Goal: Navigation & Orientation: Find specific page/section

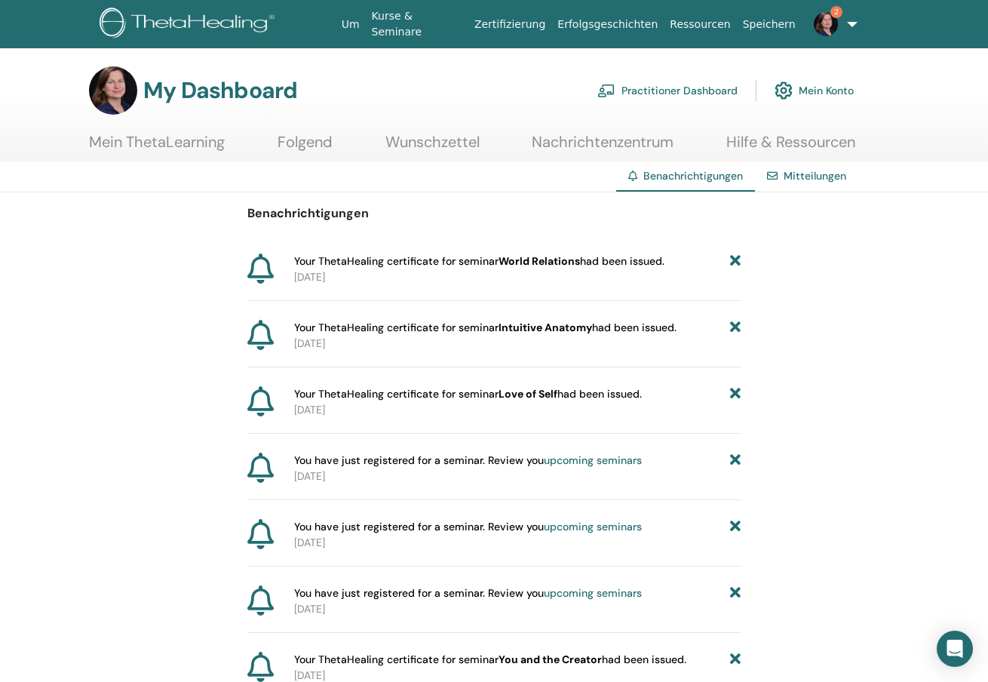
click at [687, 89] on link "Practitioner Dashboard" at bounding box center [667, 90] width 140 height 33
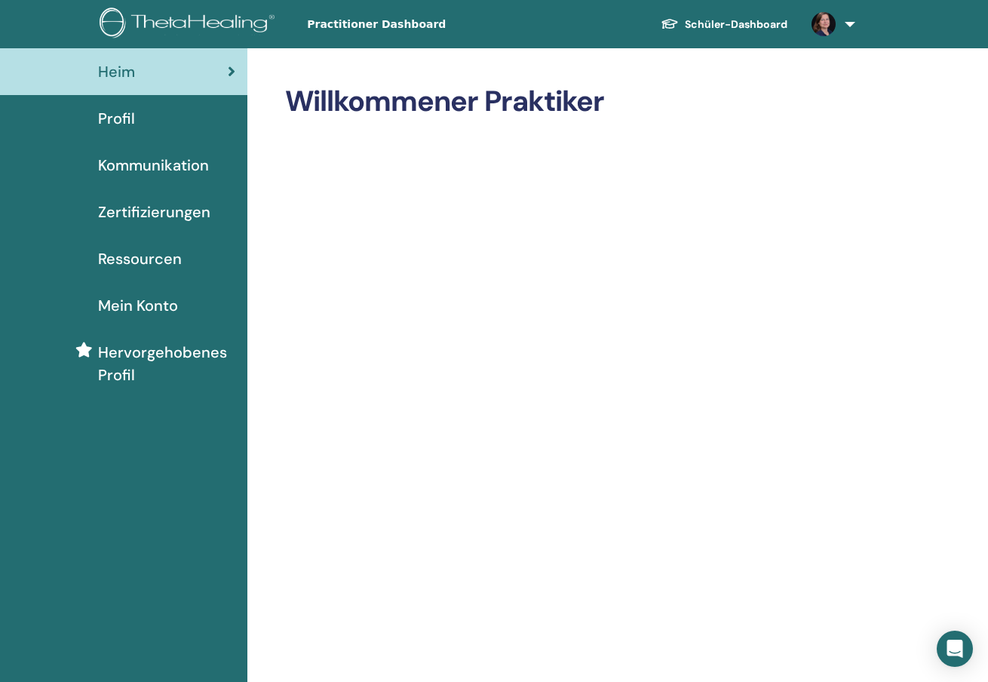
click at [128, 209] on span "Zertifizierungen" at bounding box center [154, 212] width 112 height 23
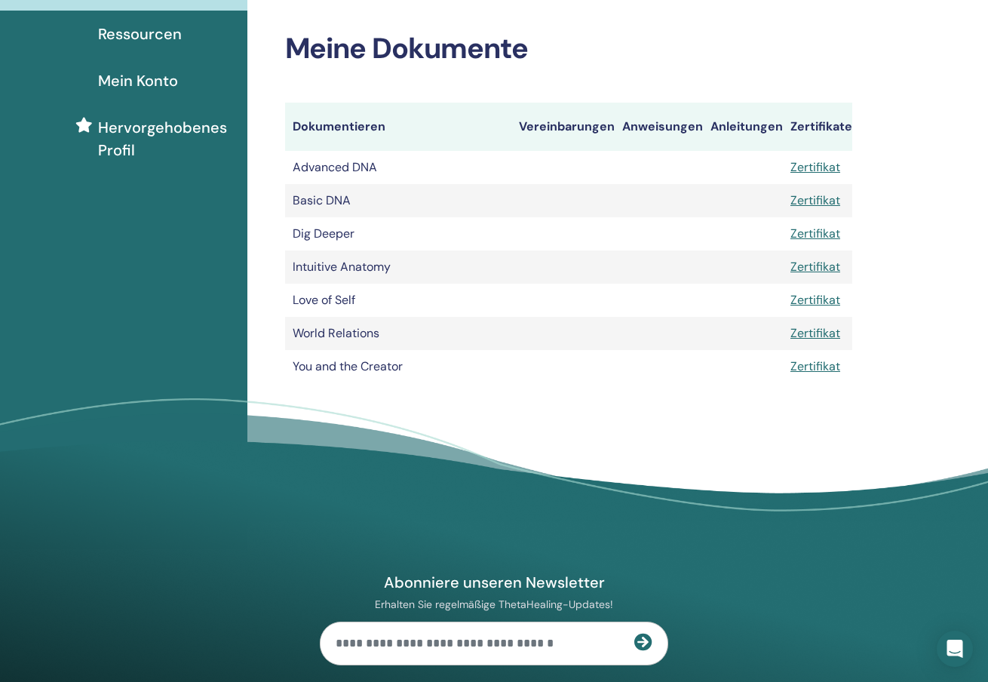
scroll to position [226, 0]
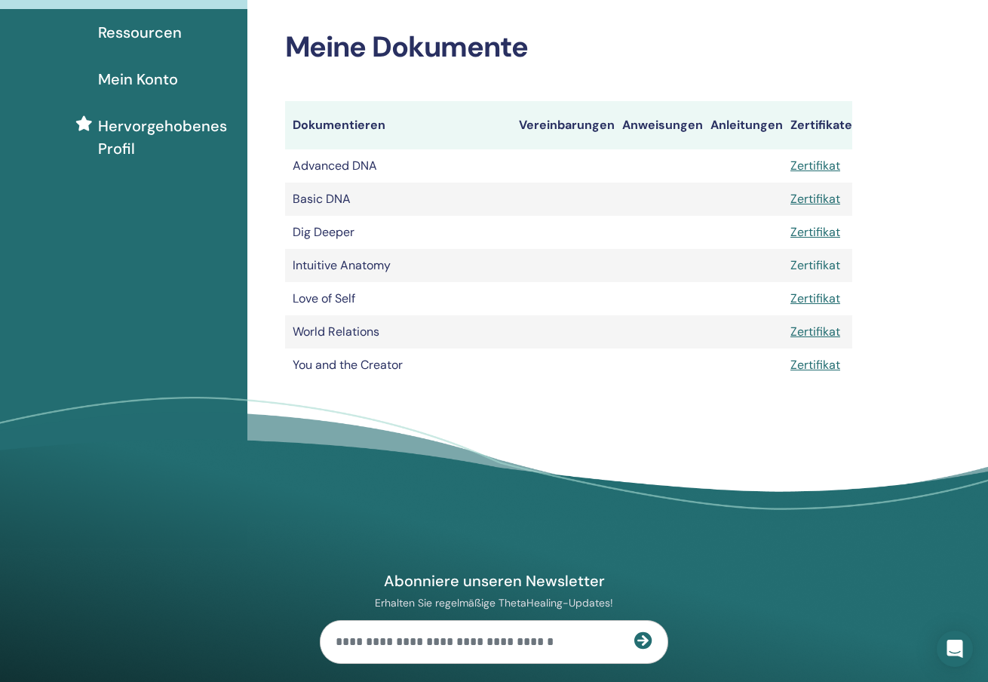
click at [811, 262] on link "Zertifikat" at bounding box center [815, 265] width 50 height 16
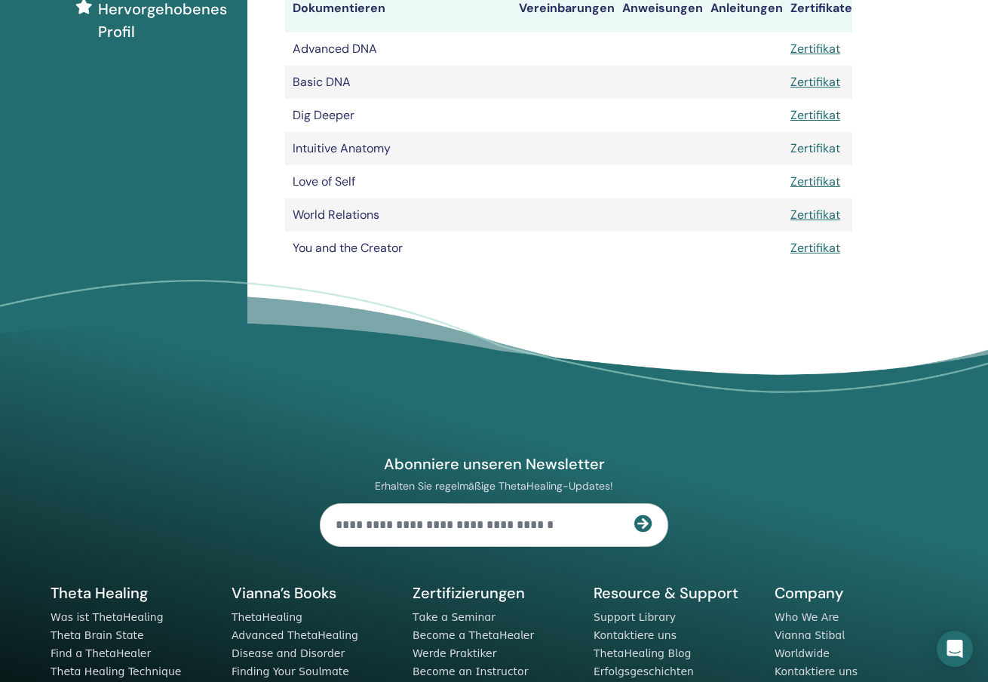
scroll to position [214, 0]
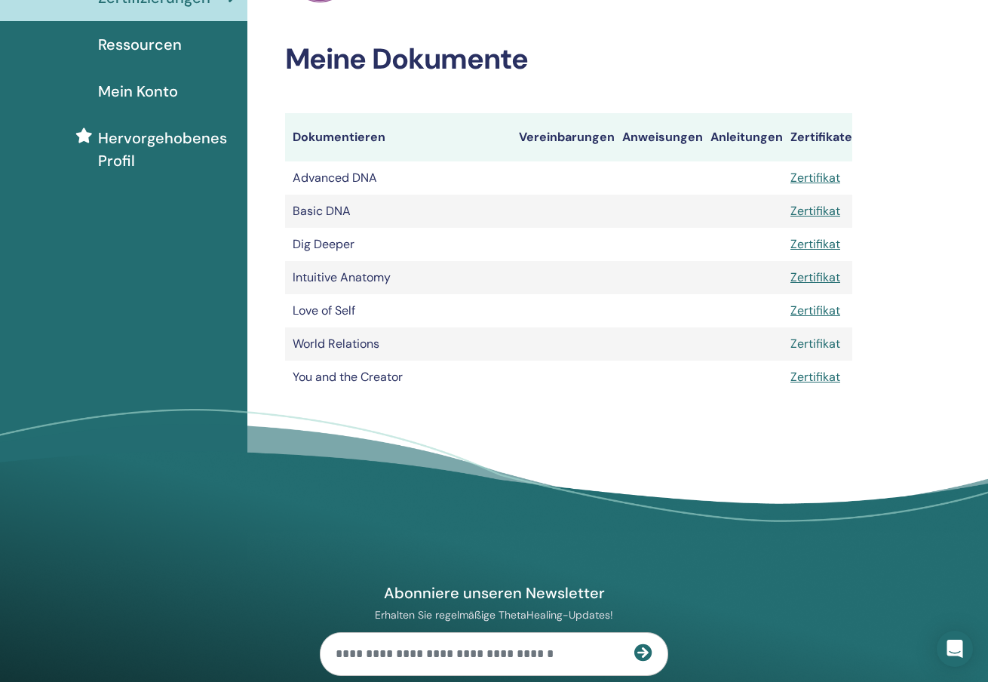
click at [805, 343] on link "Zertifikat" at bounding box center [815, 344] width 50 height 16
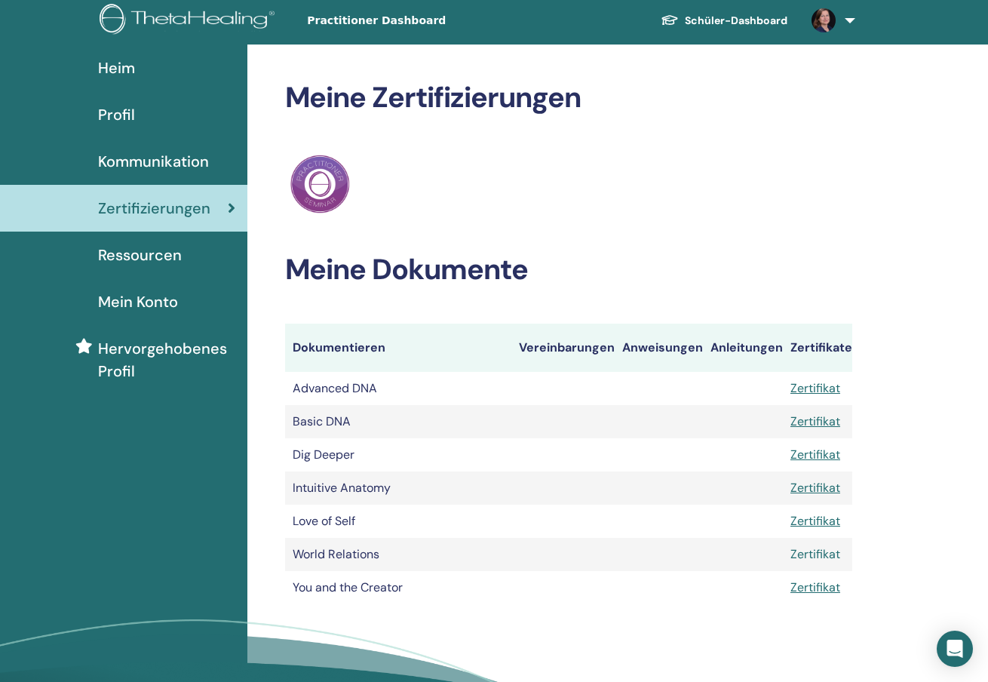
scroll to position [0, 0]
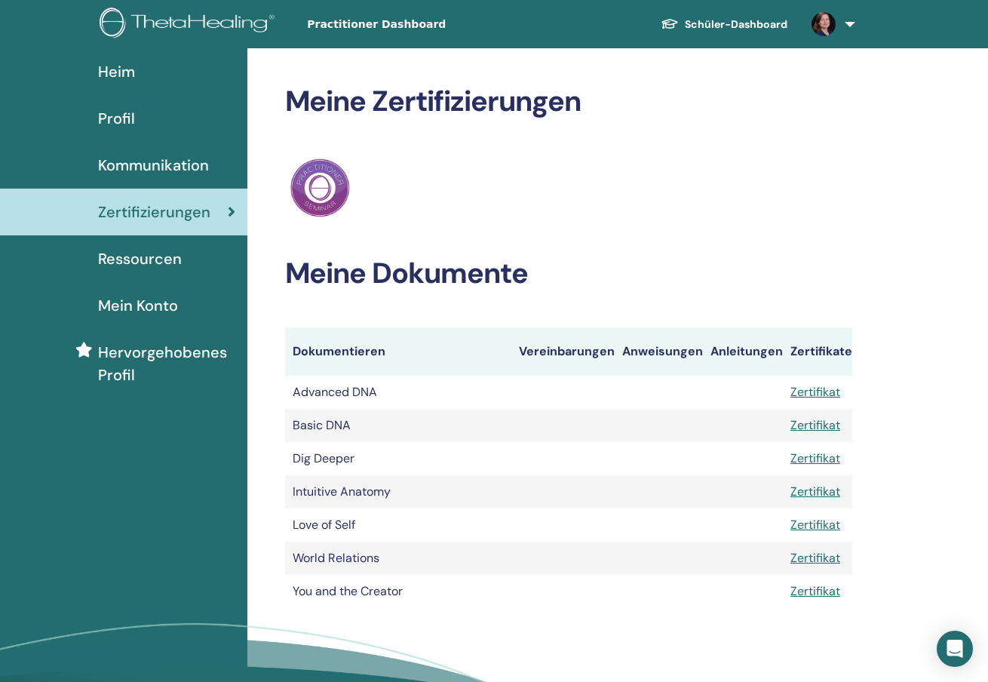
click at [146, 344] on span "Hervorgehobenes Profil" at bounding box center [166, 363] width 137 height 45
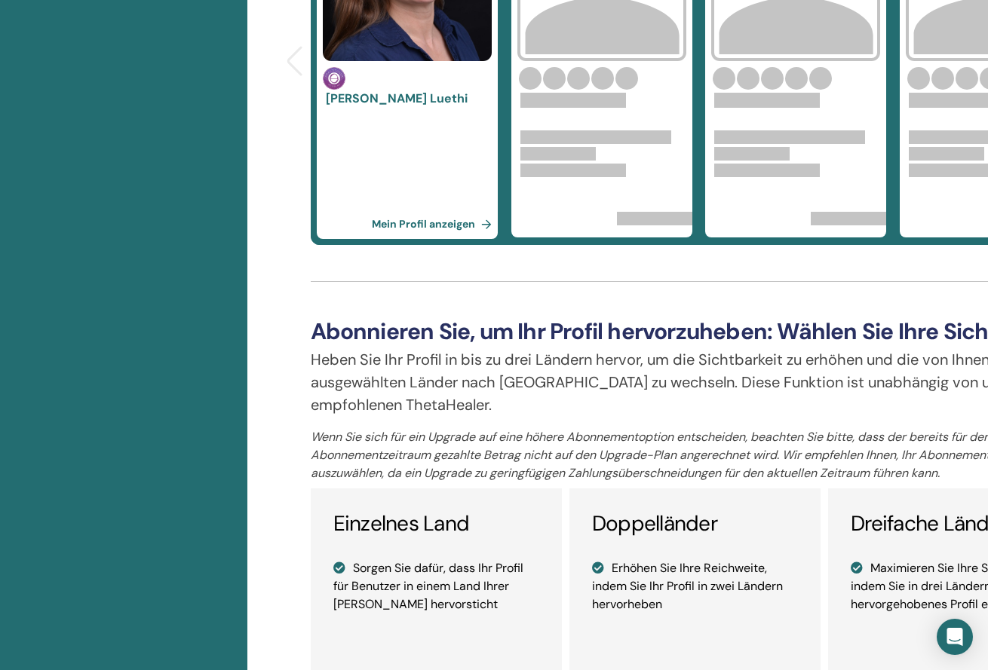
scroll to position [754, 0]
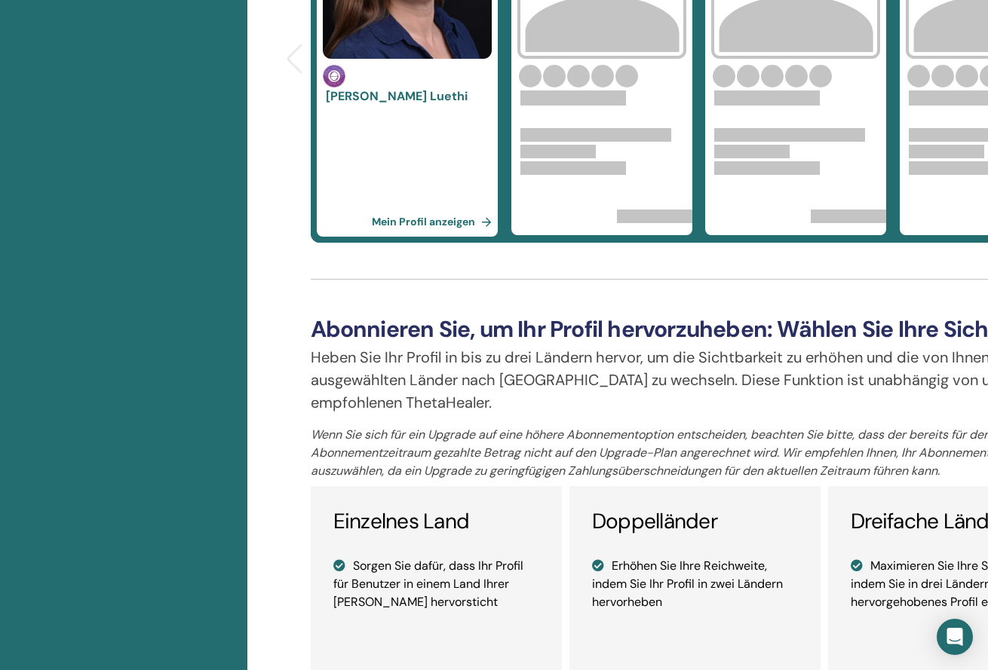
click at [389, 220] on link "Mein Profil anzeigen" at bounding box center [435, 222] width 126 height 30
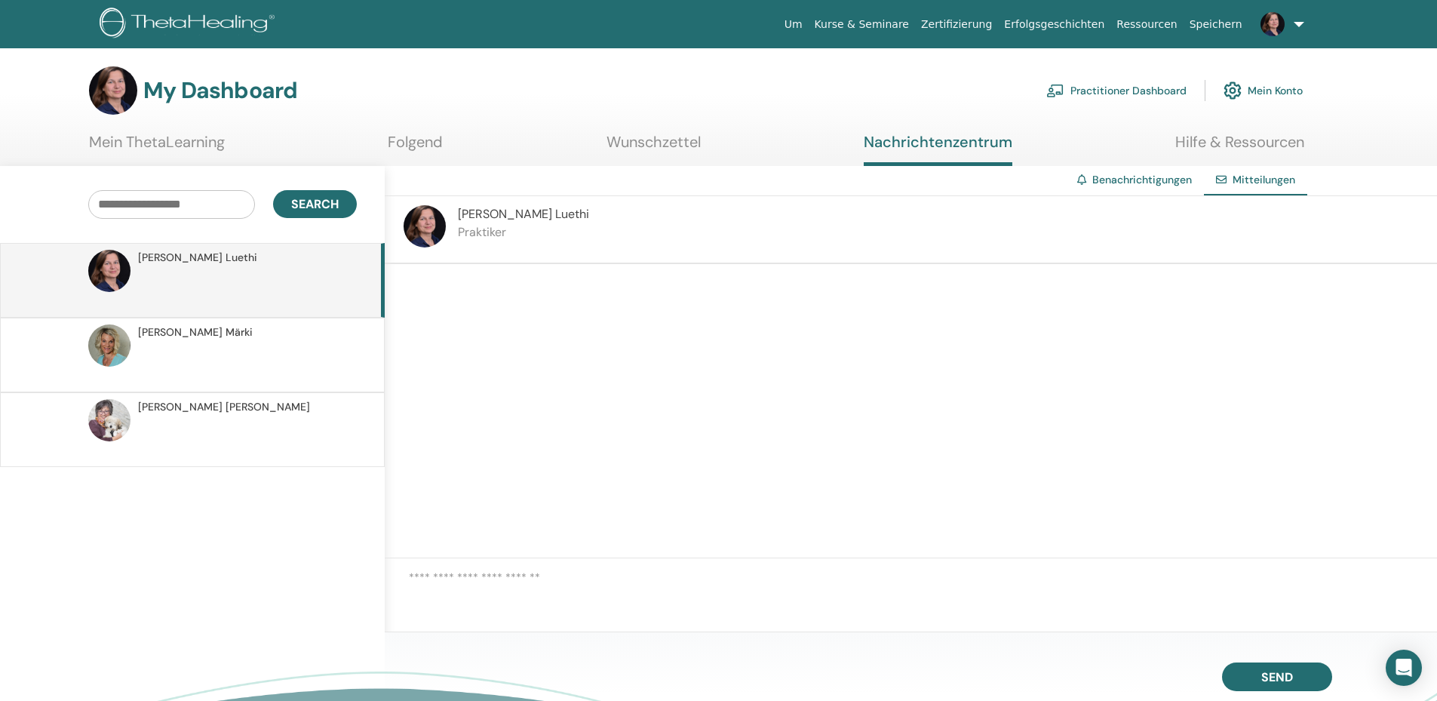
click at [645, 143] on link "Wunschzettel" at bounding box center [653, 147] width 94 height 29
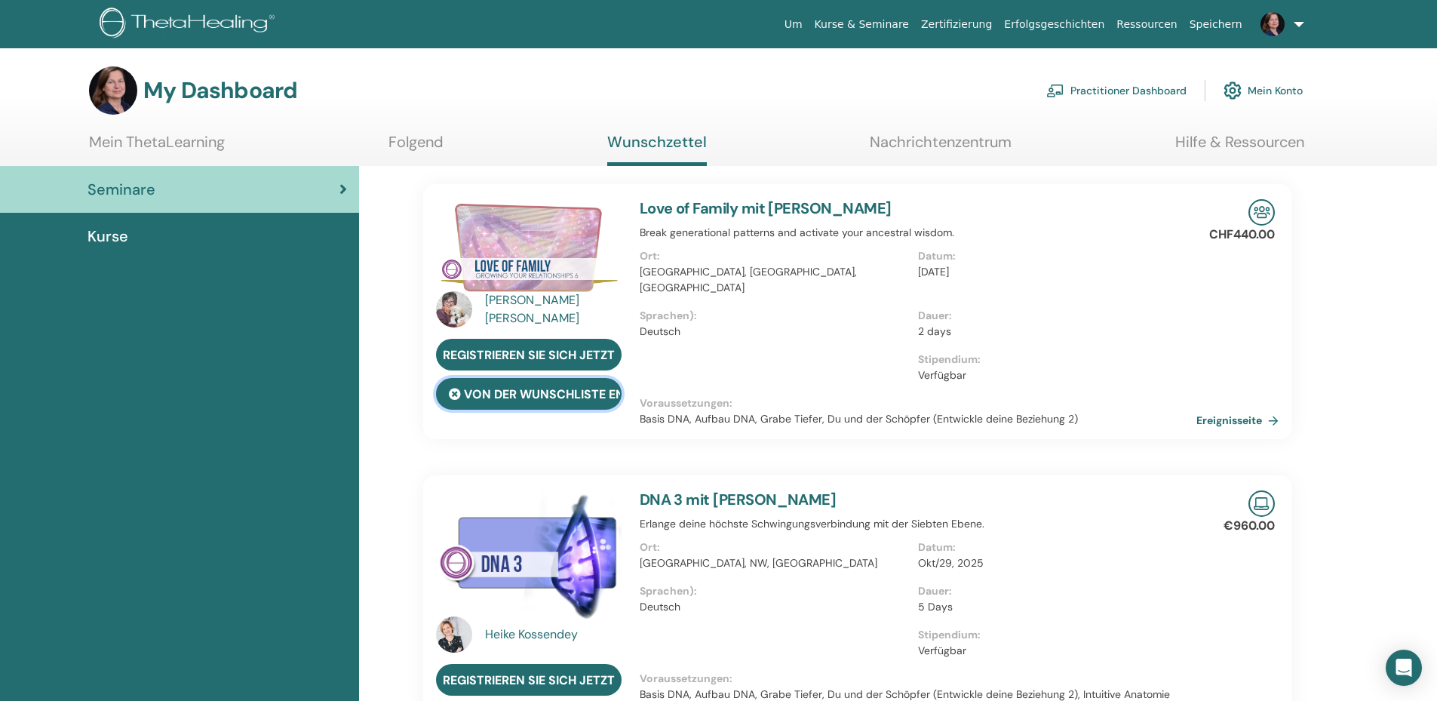
click at [523, 391] on button "von der Wunschliste entfernen" at bounding box center [529, 394] width 186 height 32
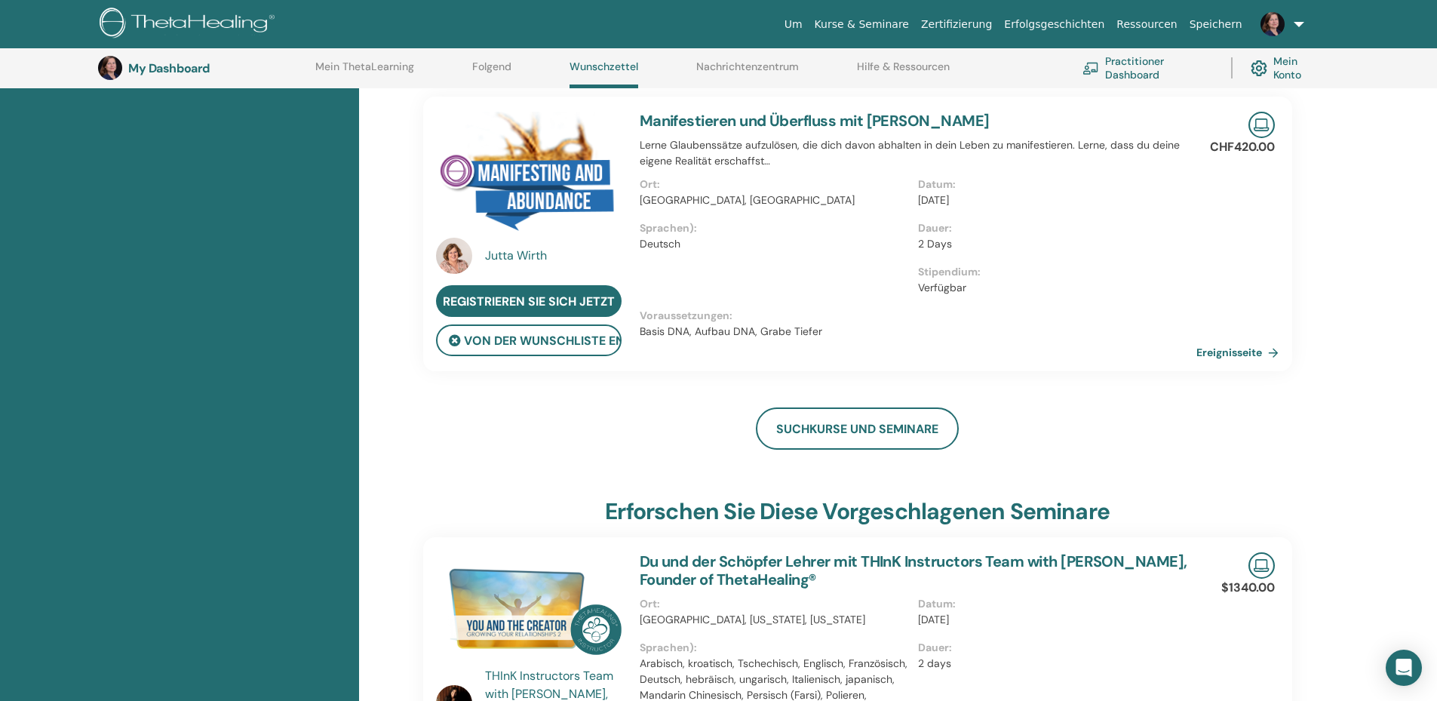
scroll to position [492, 0]
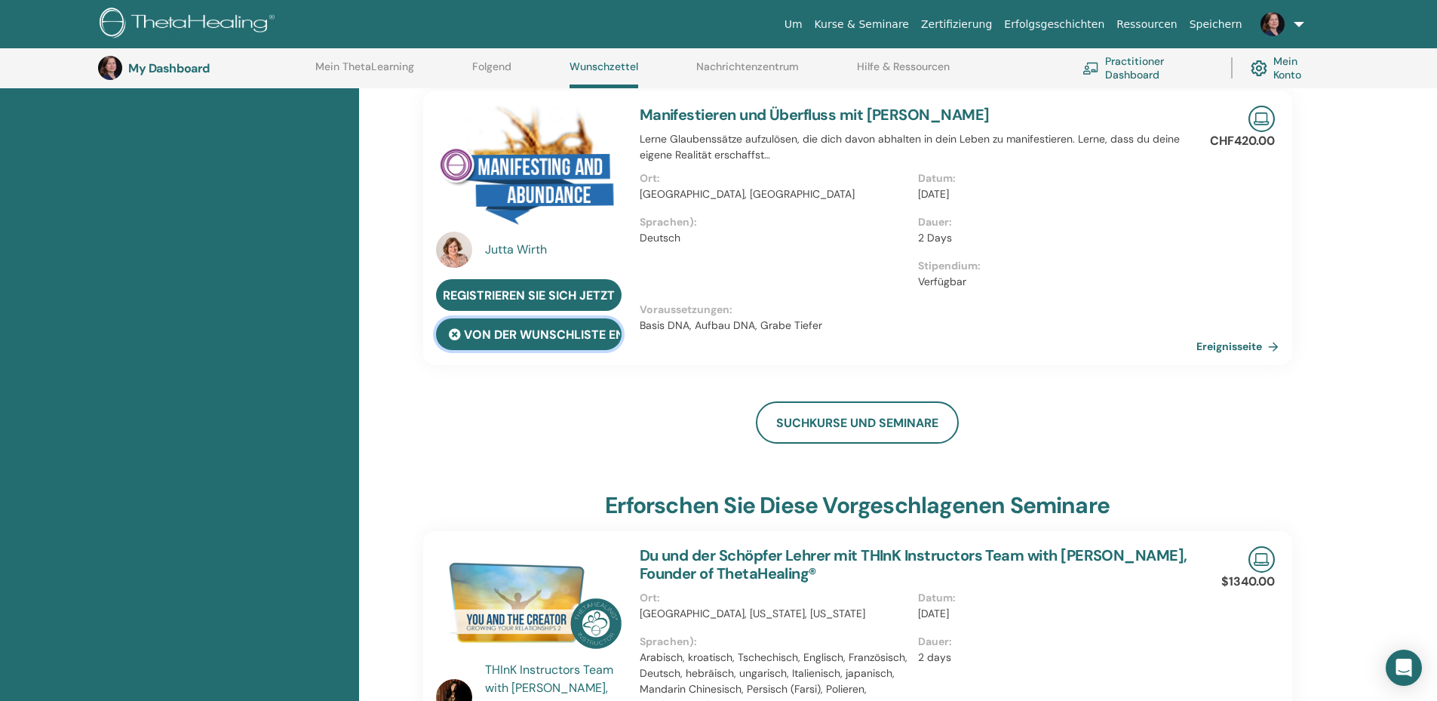
click at [483, 332] on button "von der Wunschliste entfernen" at bounding box center [529, 334] width 186 height 32
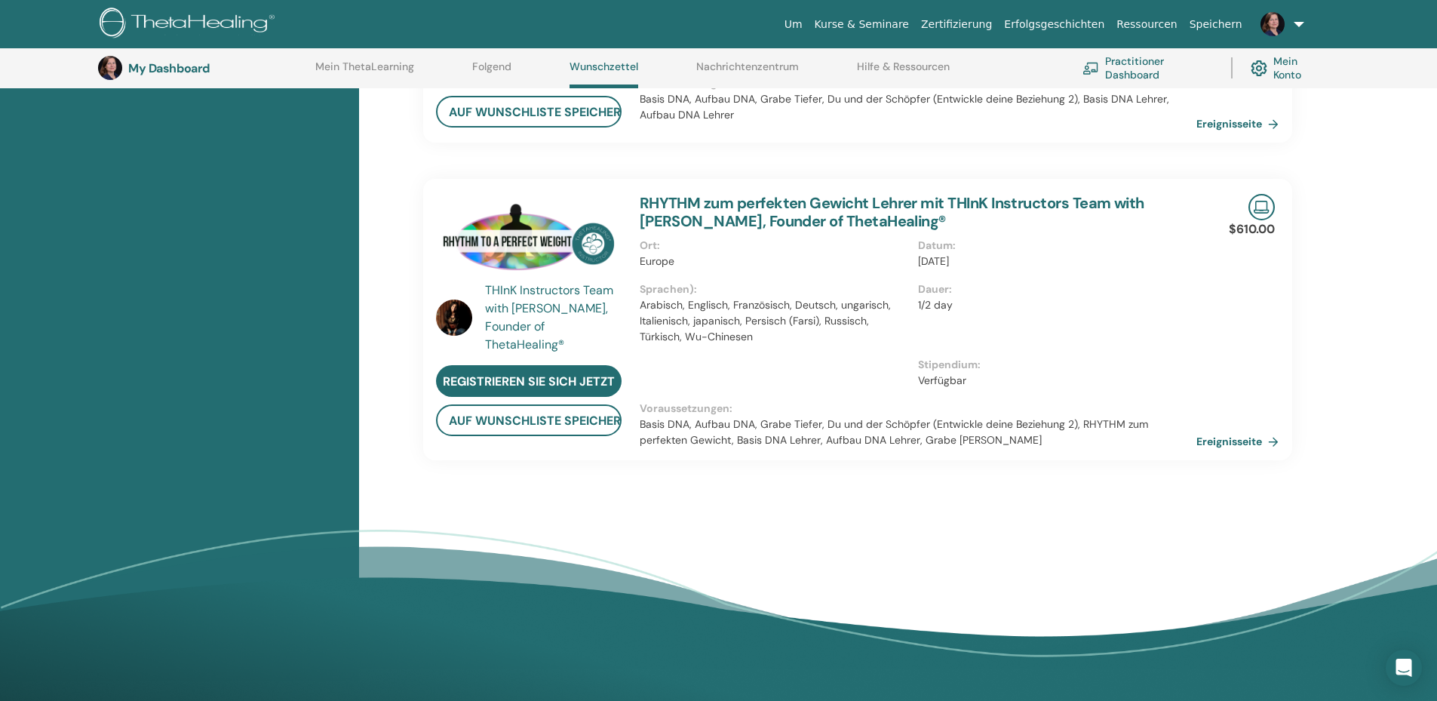
scroll to position [1247, 0]
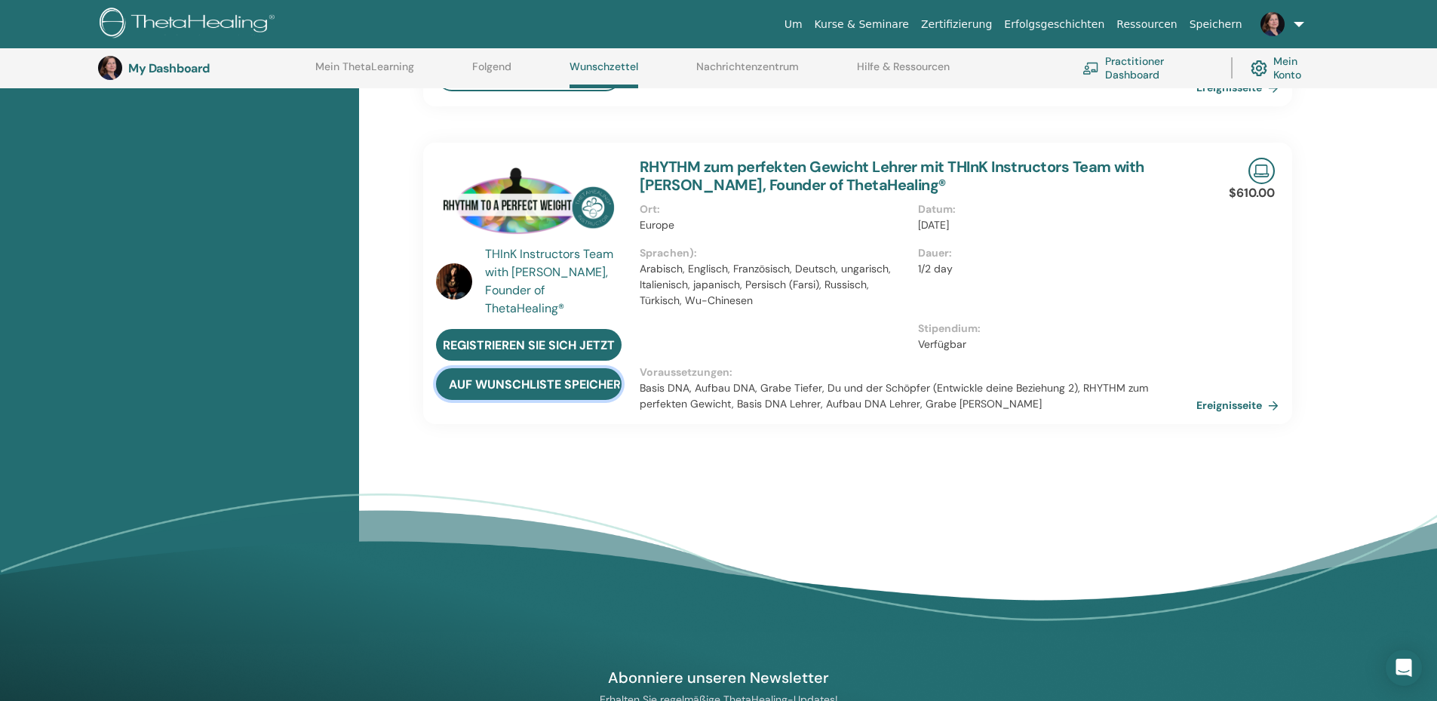
click at [495, 381] on button "auf Wunschliste speichern" at bounding box center [529, 384] width 186 height 32
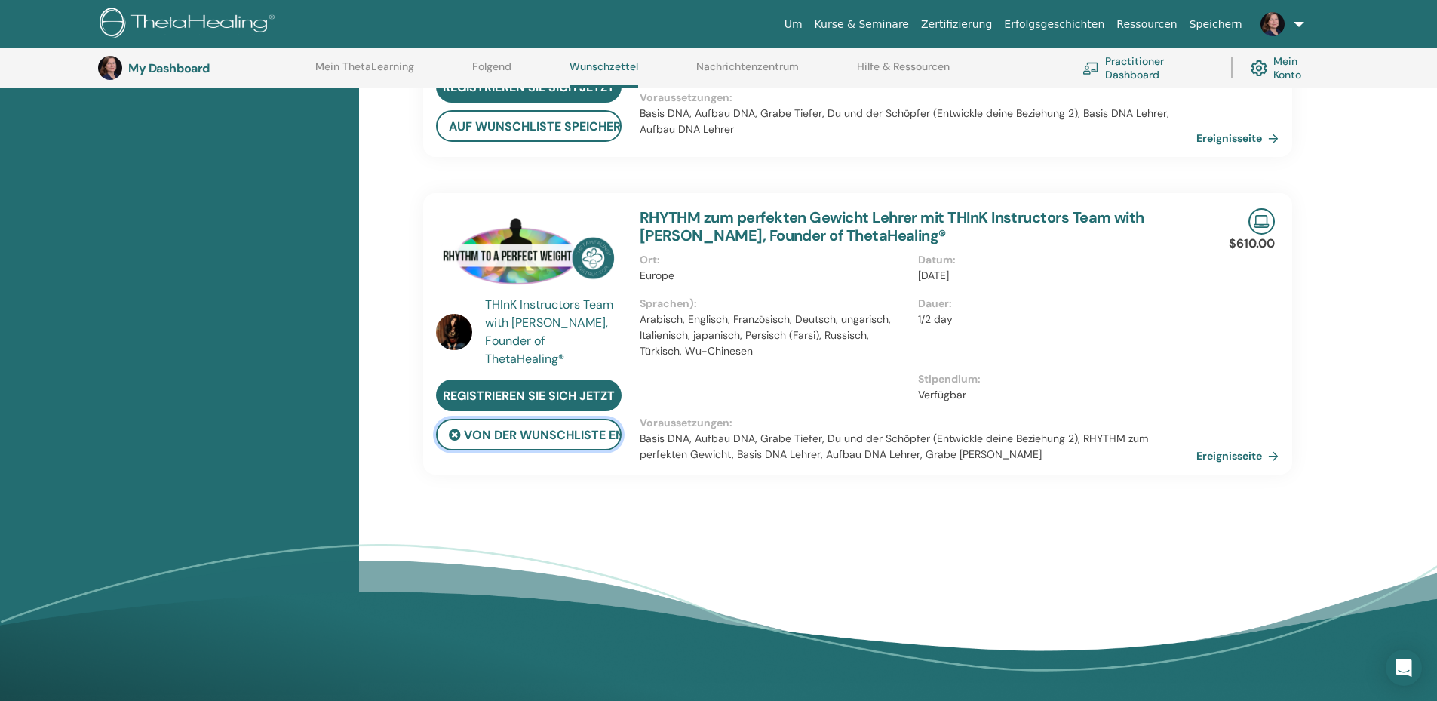
scroll to position [1548, 0]
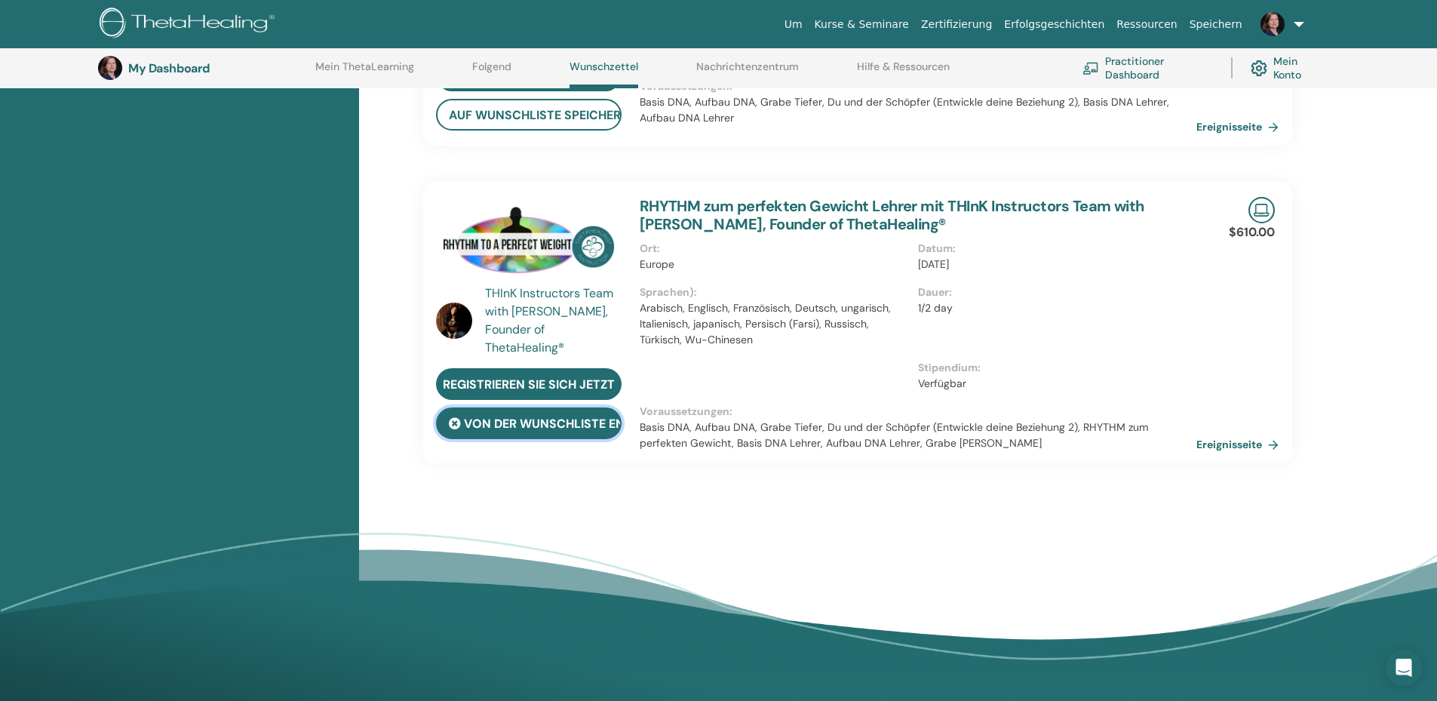
click at [486, 419] on button "von der Wunschliste entfernen" at bounding box center [529, 423] width 186 height 32
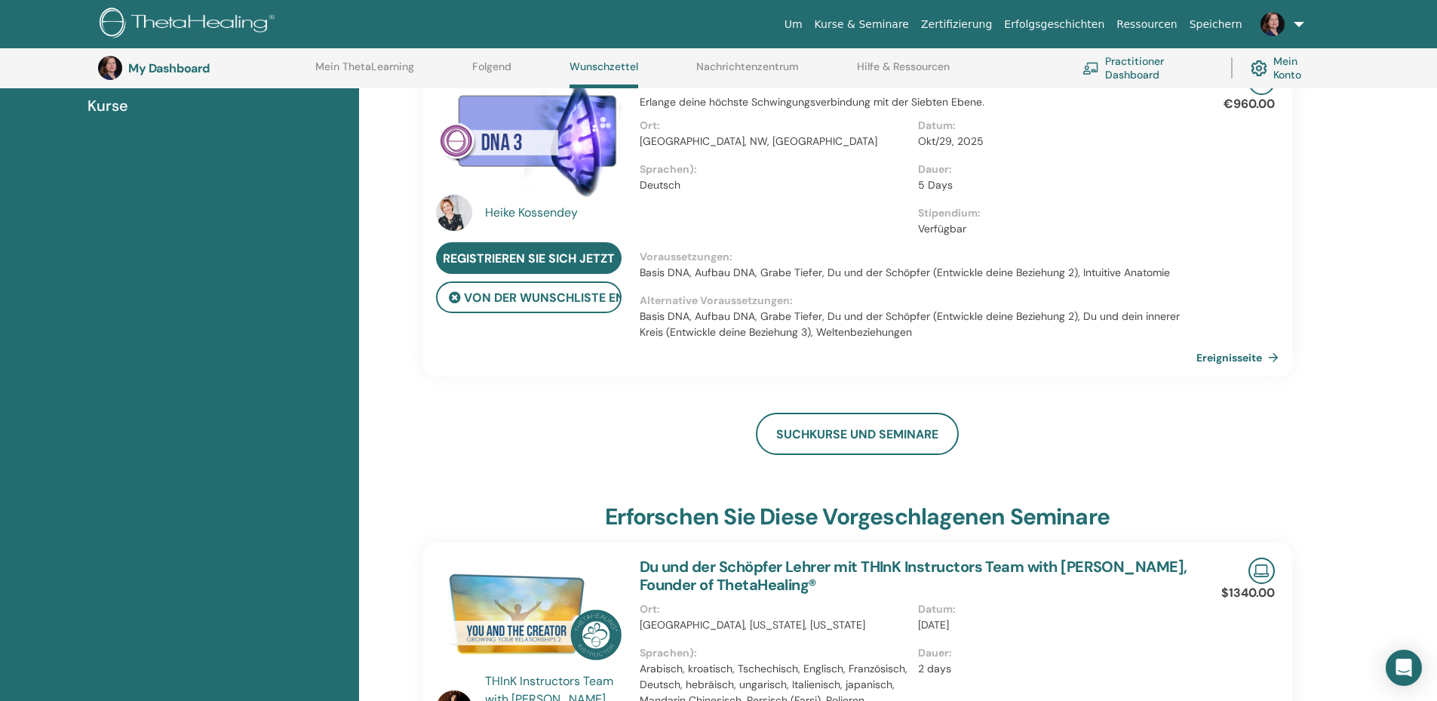
scroll to position [0, 0]
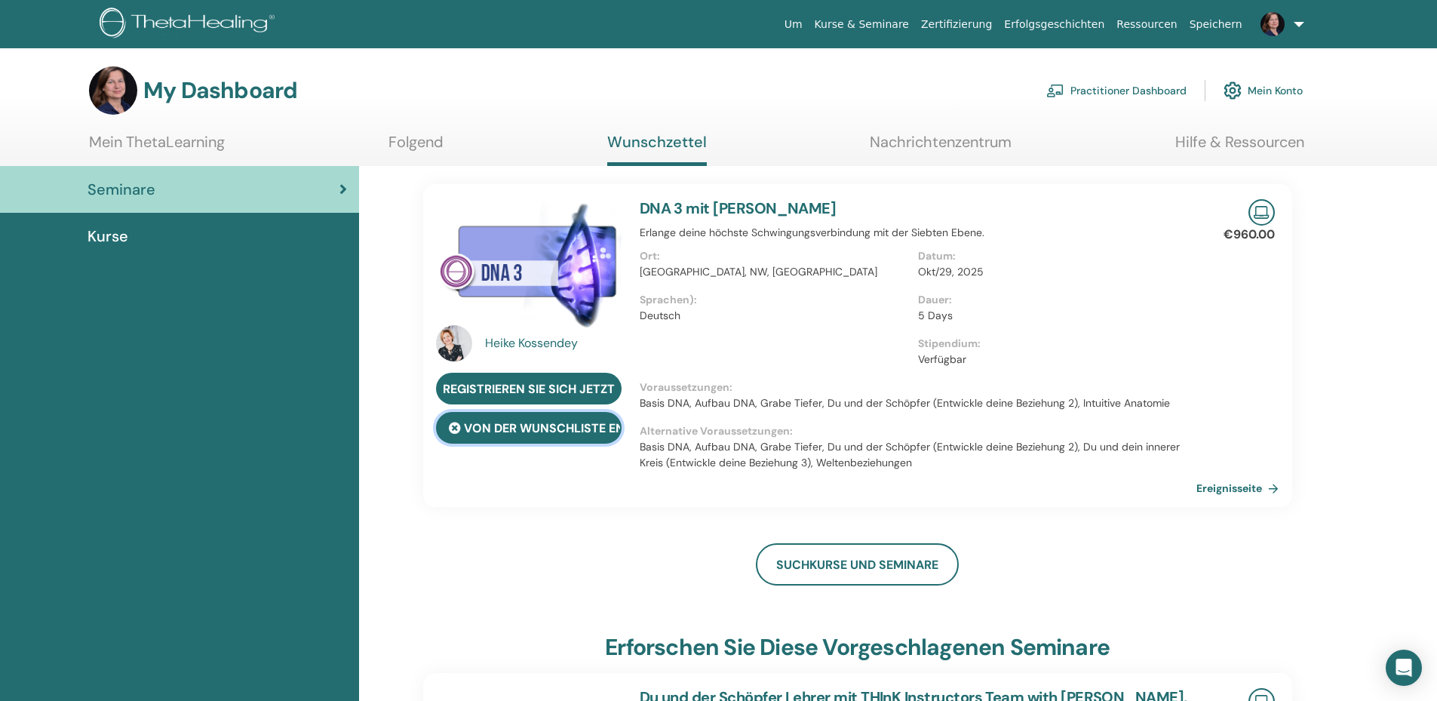
click at [487, 425] on button "von der Wunschliste entfernen" at bounding box center [529, 428] width 186 height 32
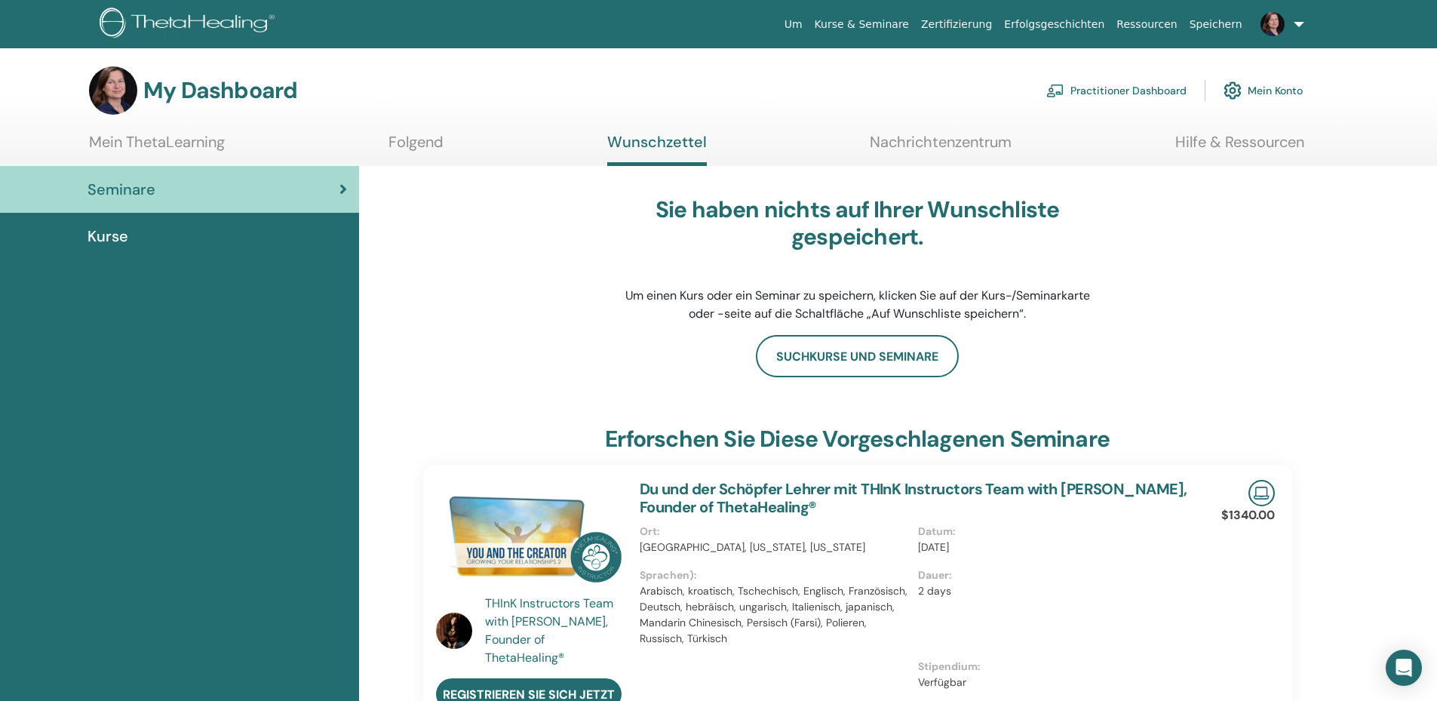
click at [231, 183] on div "Seminare" at bounding box center [179, 189] width 335 height 23
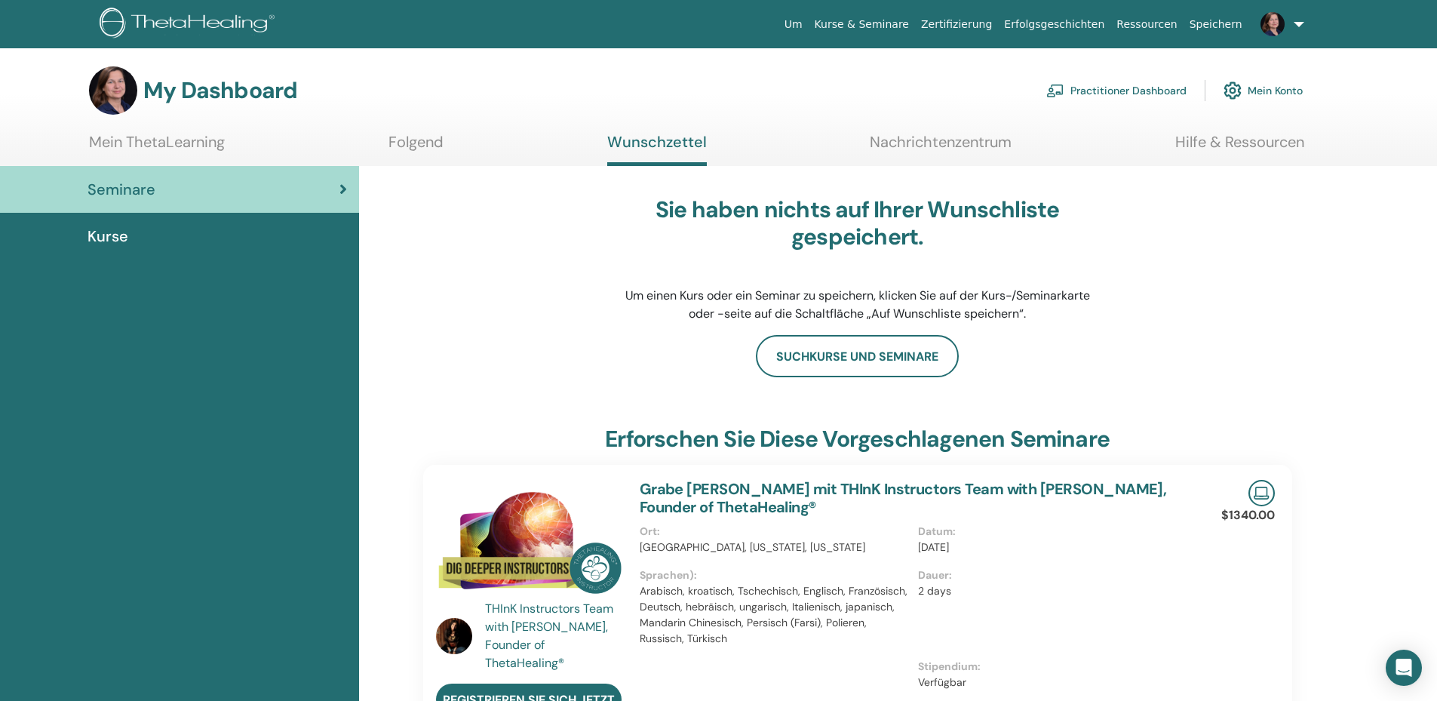
click at [191, 143] on link "Mein ThetaLearning" at bounding box center [157, 147] width 136 height 29
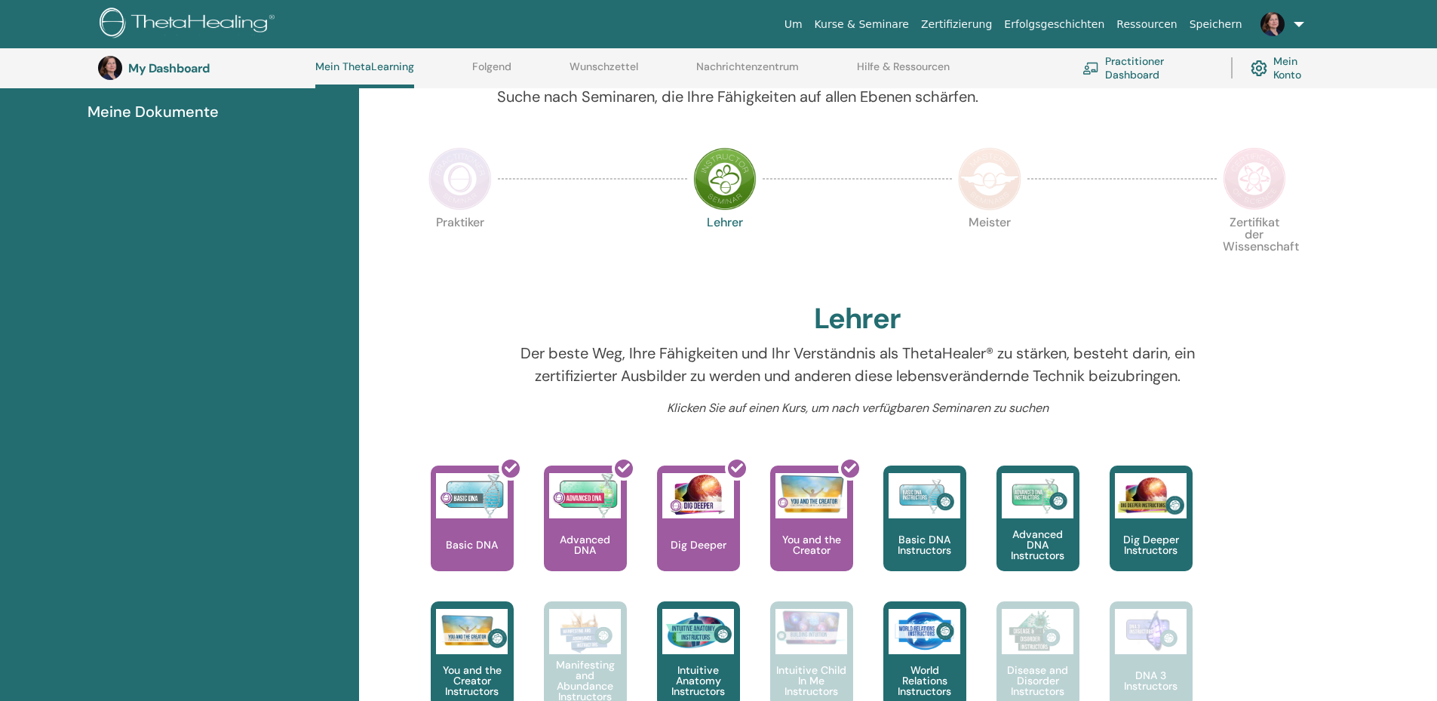
scroll to position [266, 0]
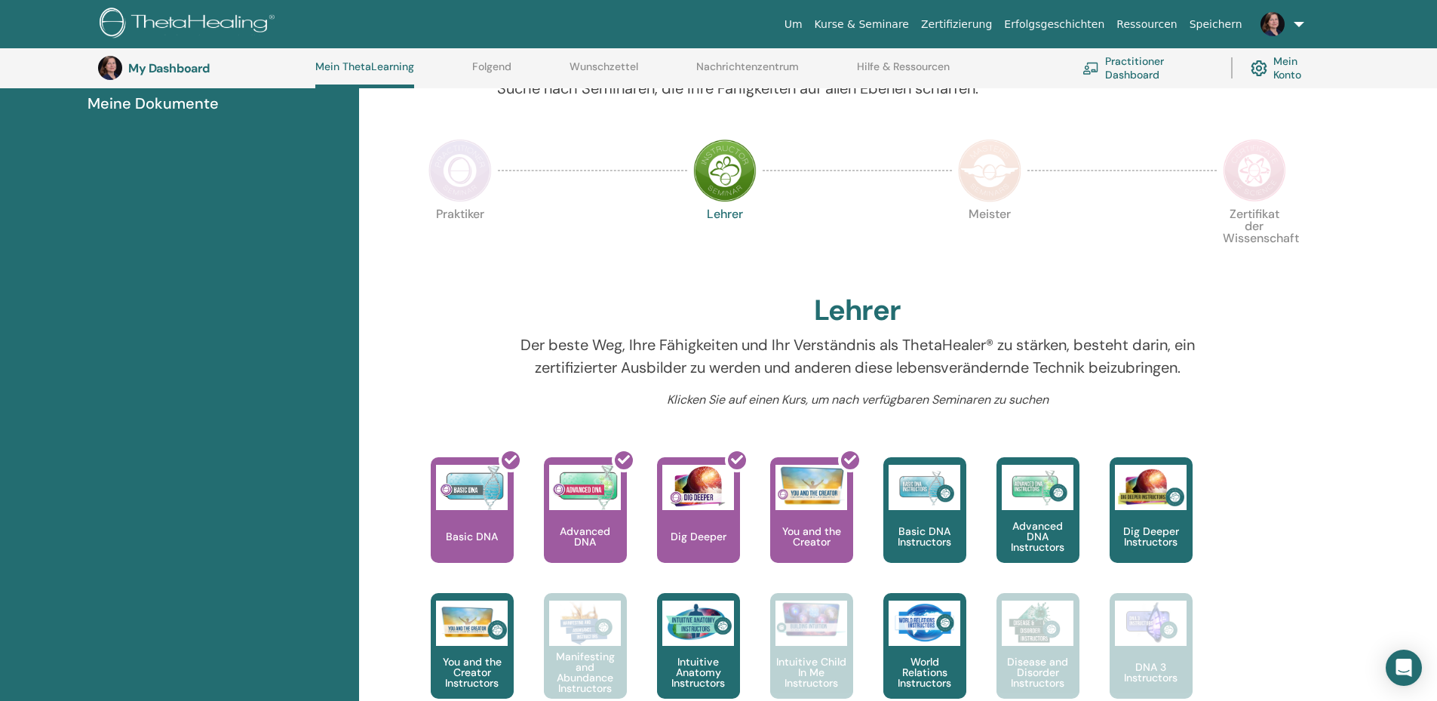
click at [437, 164] on img at bounding box center [459, 170] width 63 height 63
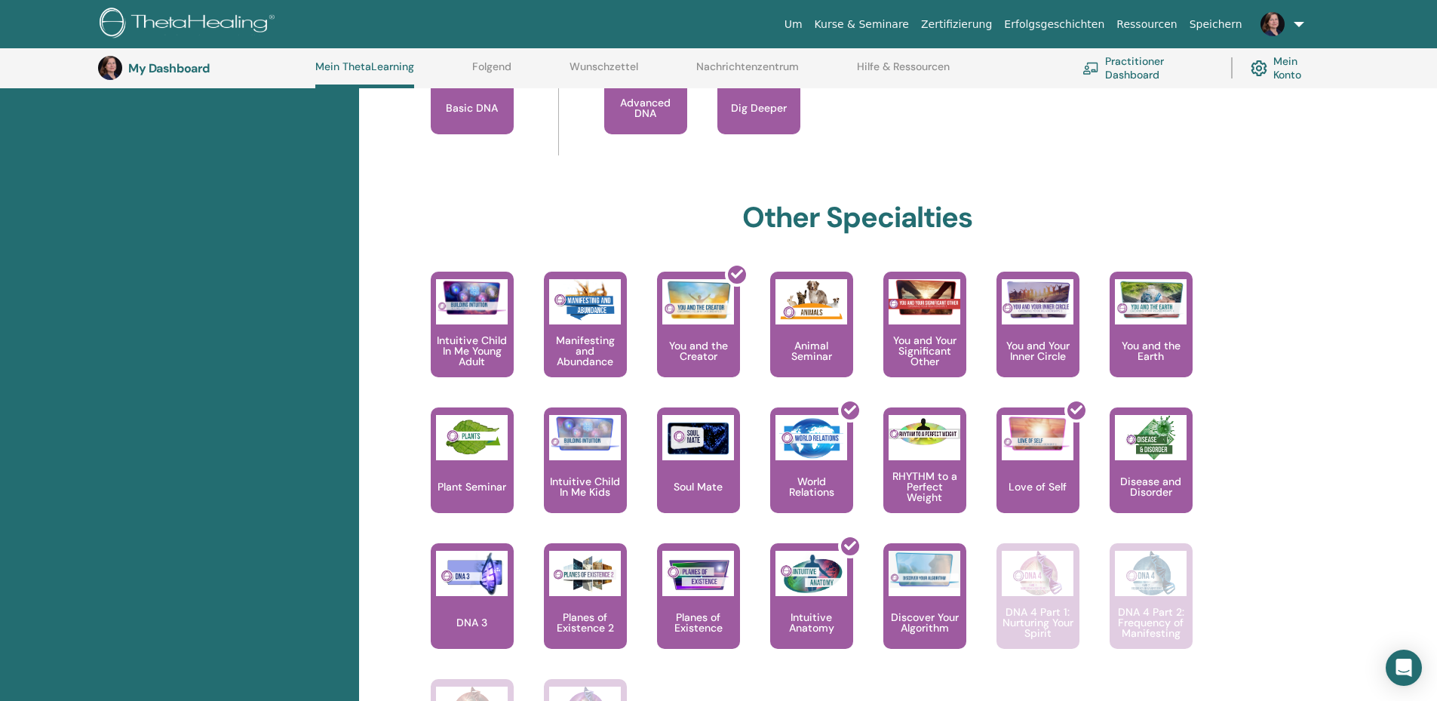
scroll to position [719, 0]
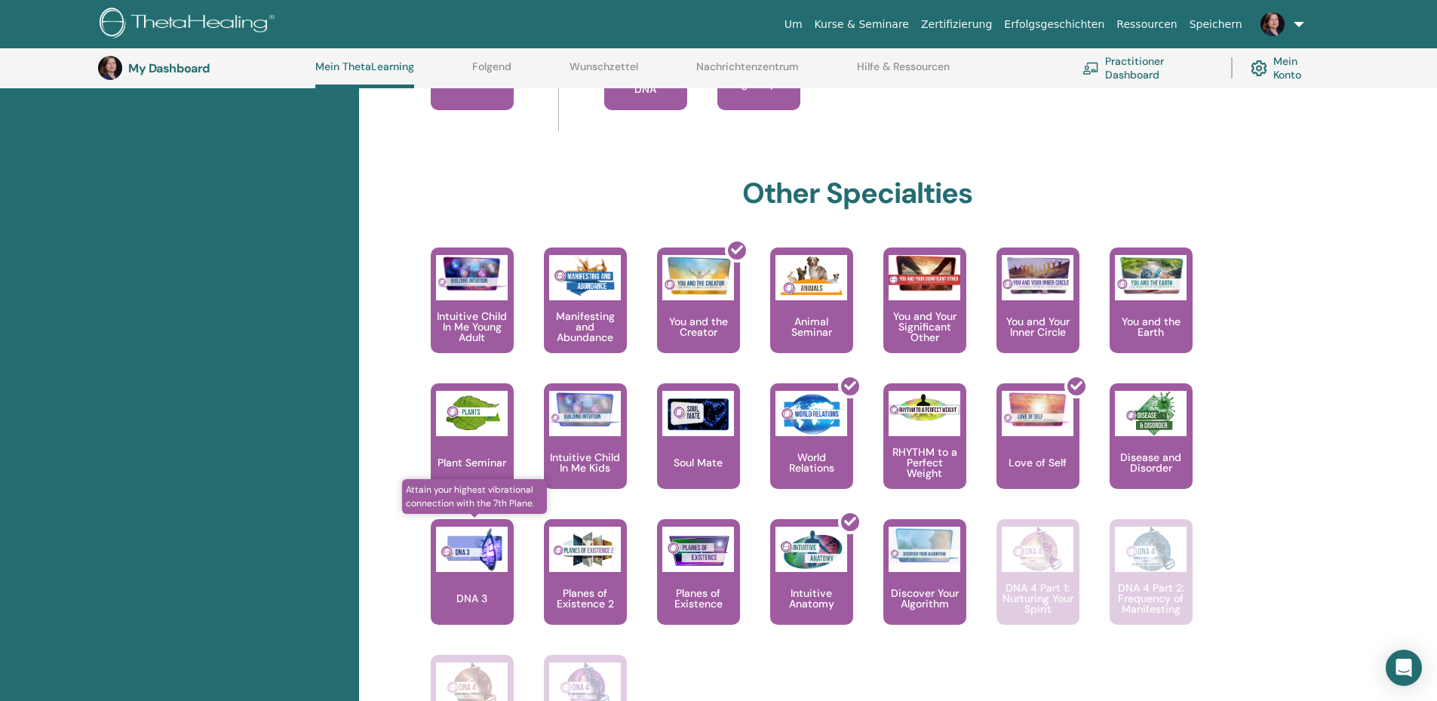
click at [465, 563] on img at bounding box center [472, 548] width 72 height 45
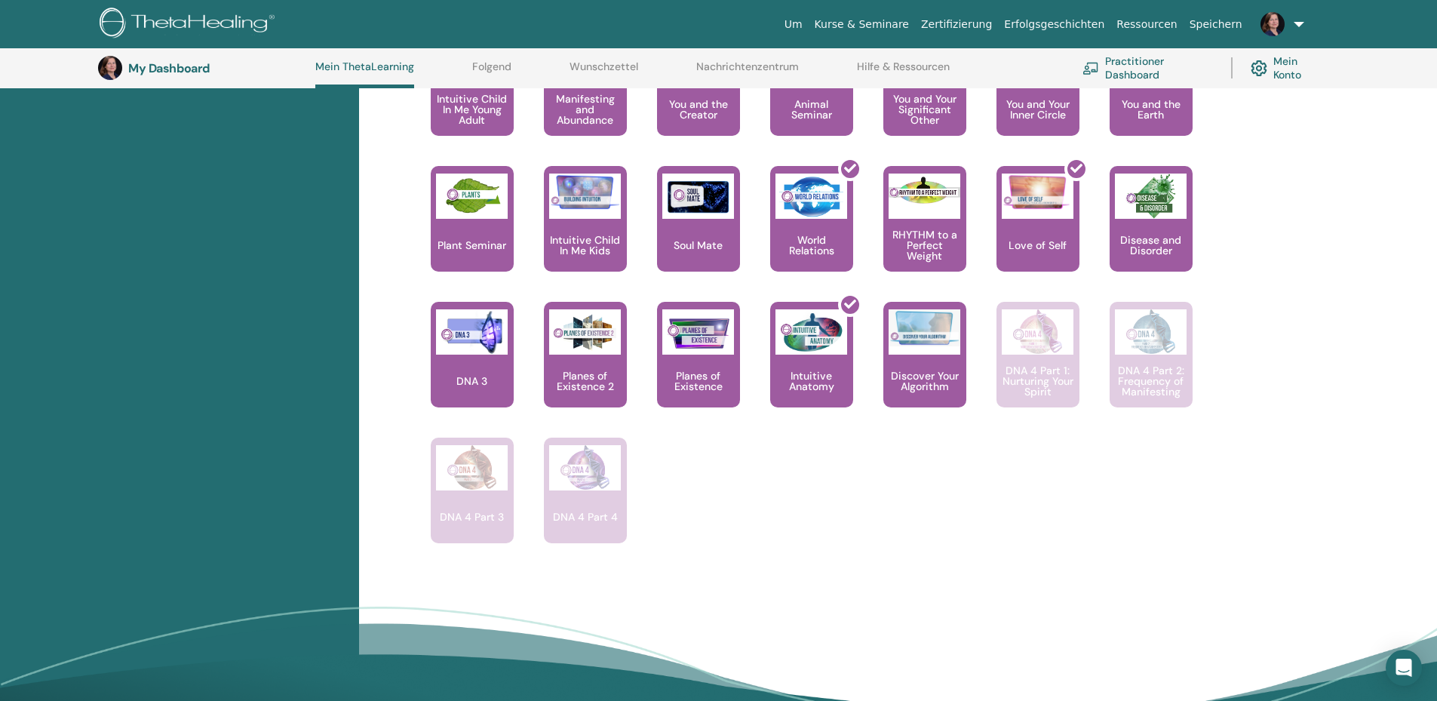
scroll to position [945, 0]
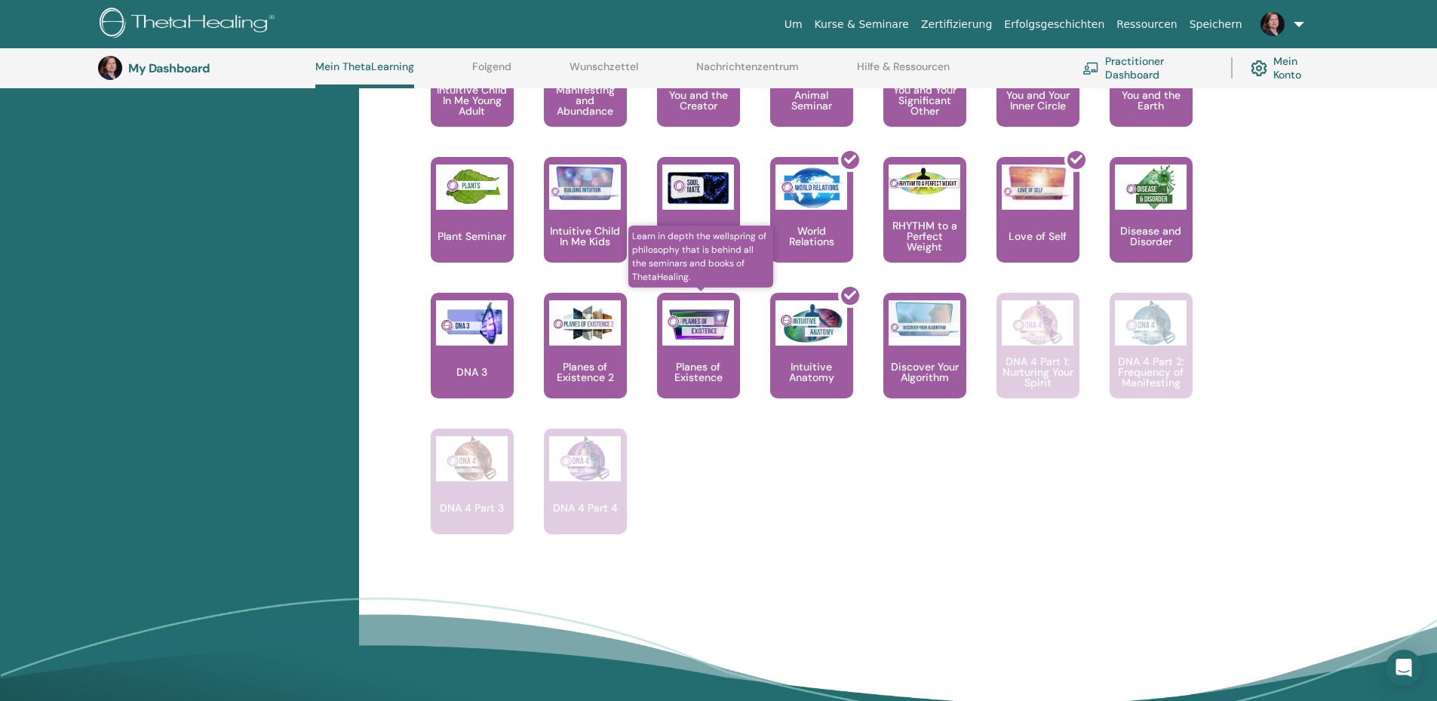
click at [677, 367] on p "Planes of Existence" at bounding box center [698, 371] width 83 height 21
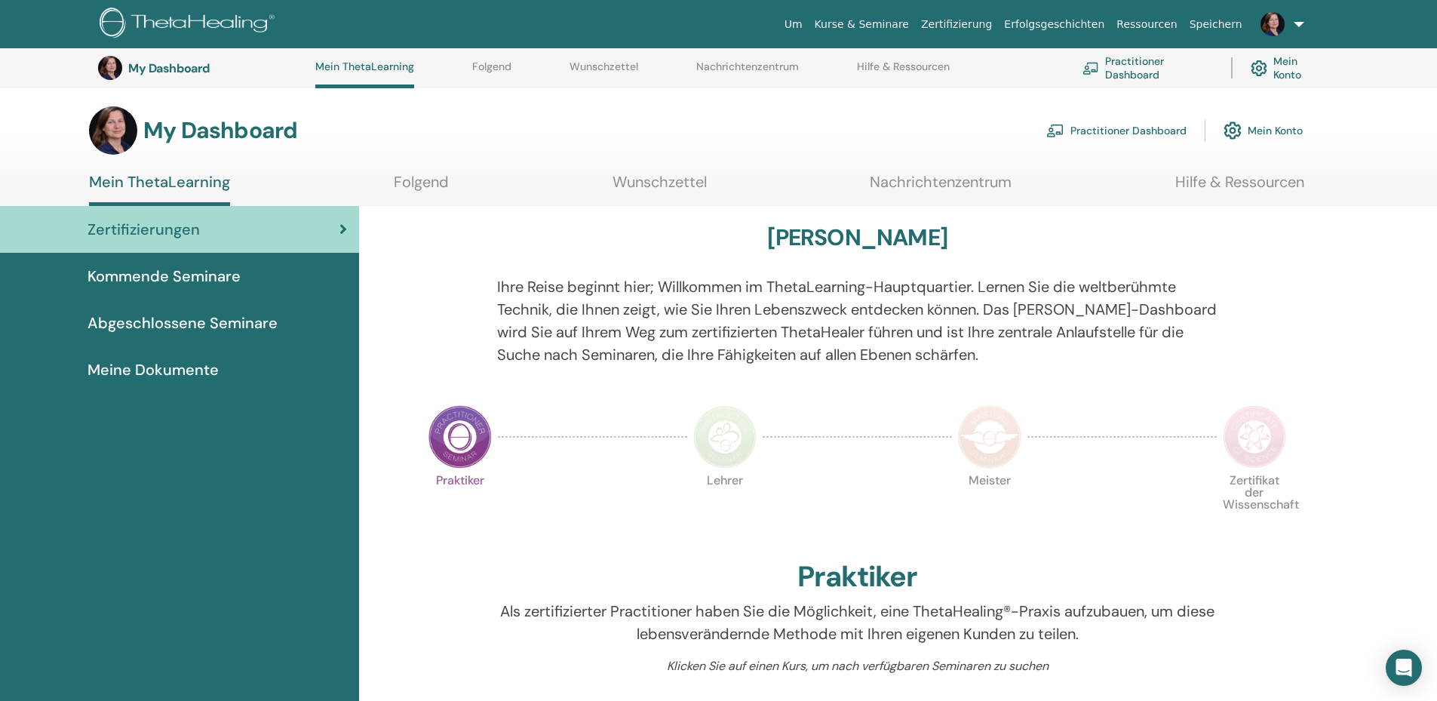
scroll to position [945, 0]
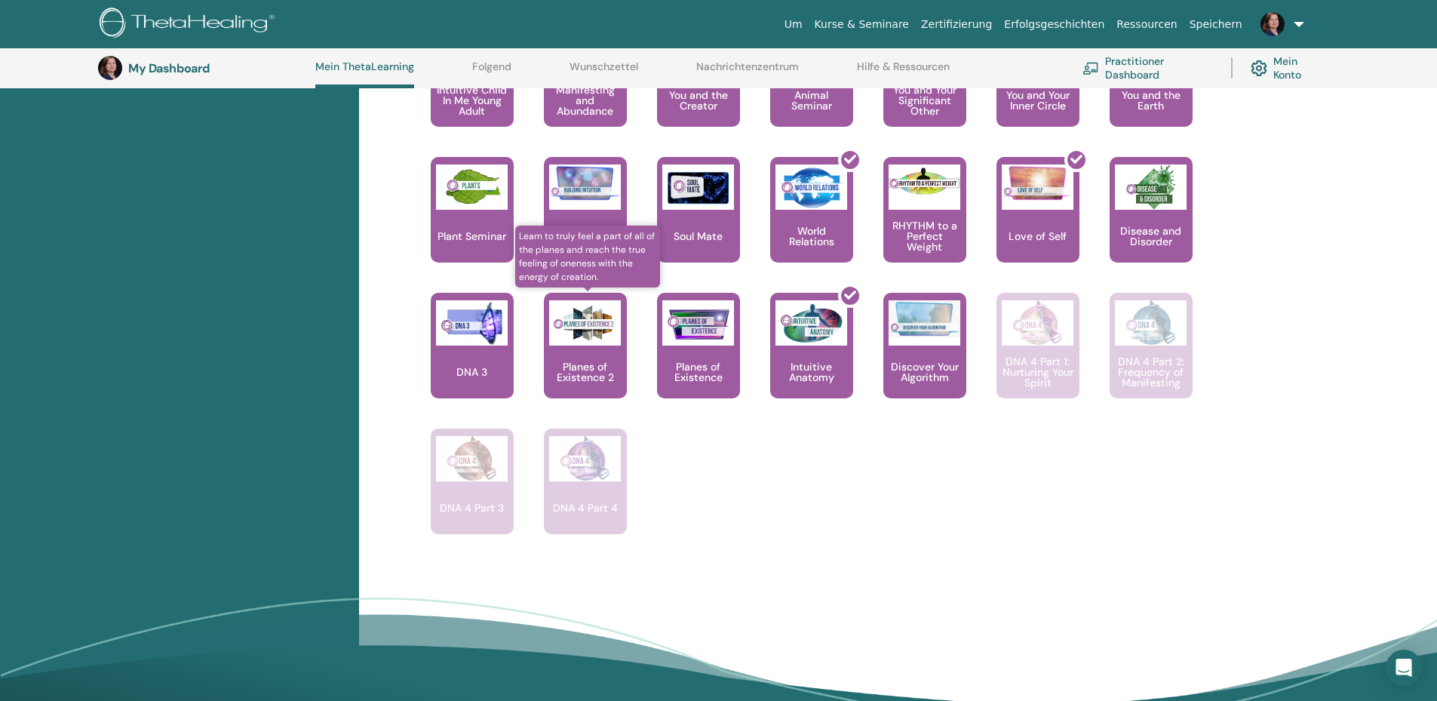
click at [572, 351] on div "Planes of Existence 2" at bounding box center [585, 346] width 83 height 106
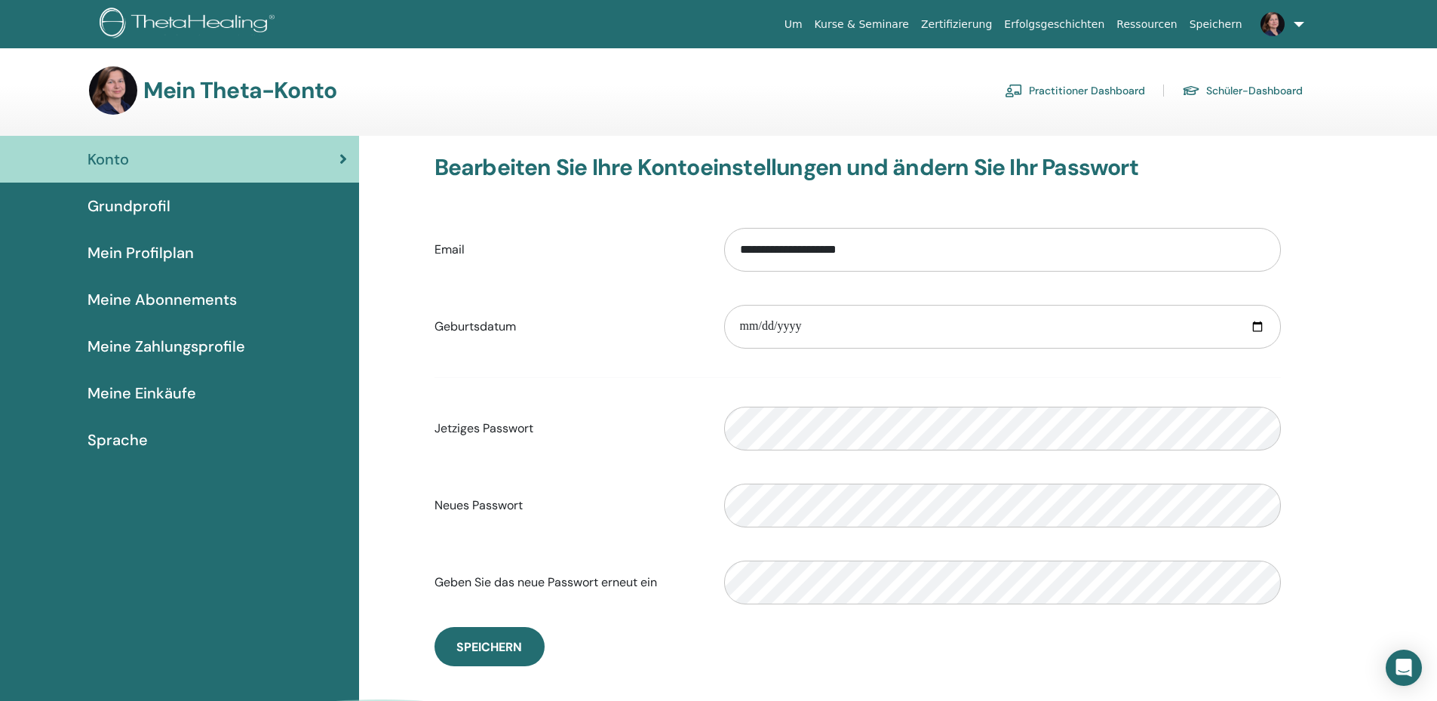
click at [130, 247] on span "Mein Profilplan" at bounding box center [140, 252] width 106 height 23
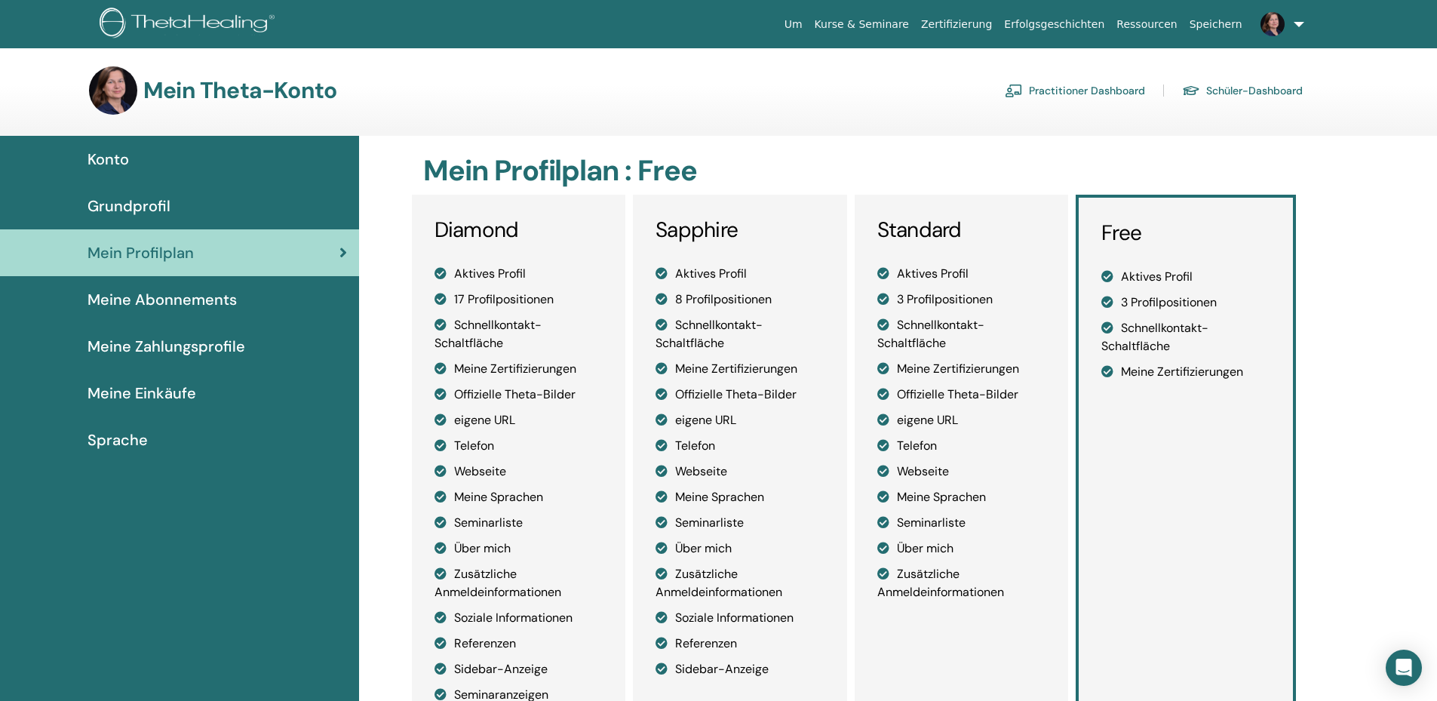
click at [201, 18] on img at bounding box center [190, 25] width 180 height 34
